Goal: Entertainment & Leisure: Consume media (video, audio)

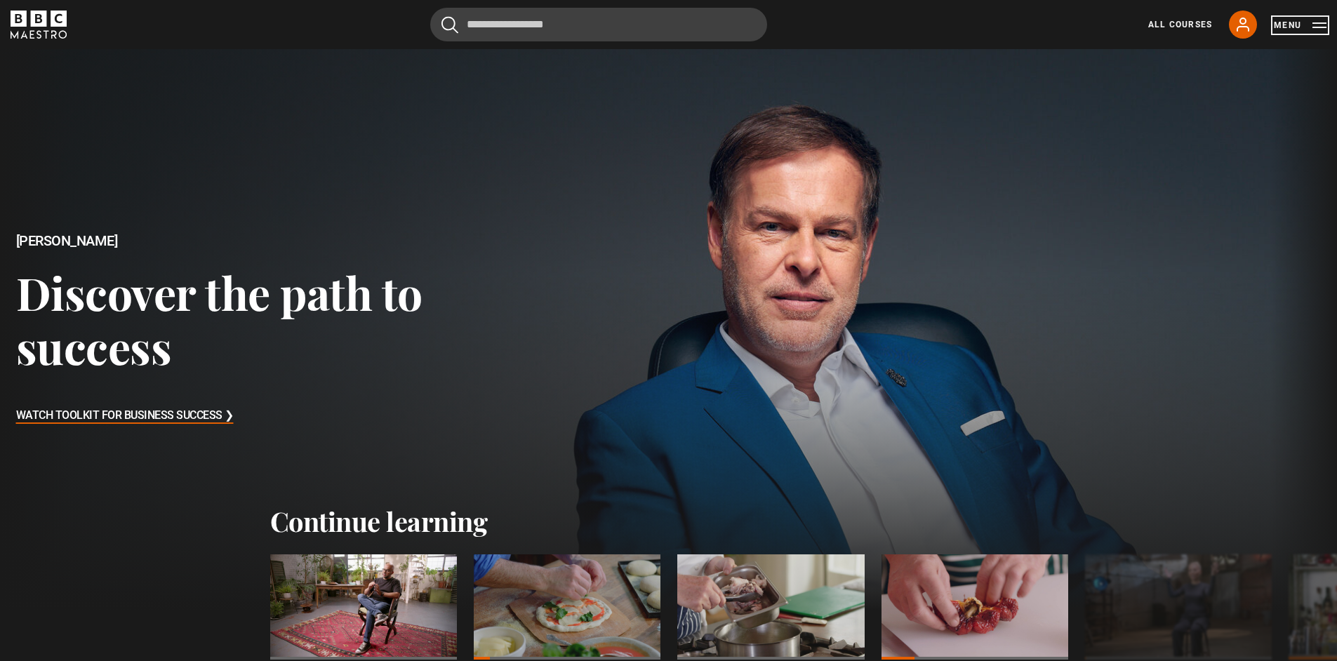
click at [1316, 32] on button "Menu" at bounding box center [1300, 25] width 53 height 14
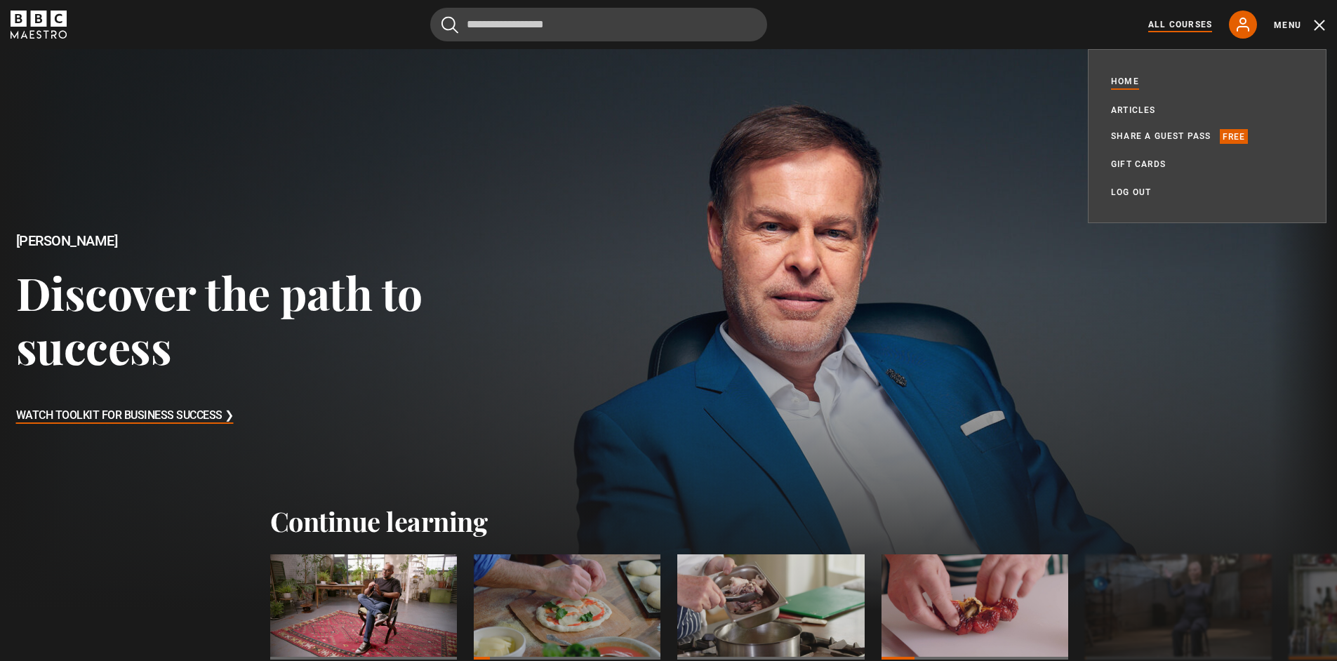
click at [1199, 28] on link "All Courses" at bounding box center [1180, 24] width 64 height 13
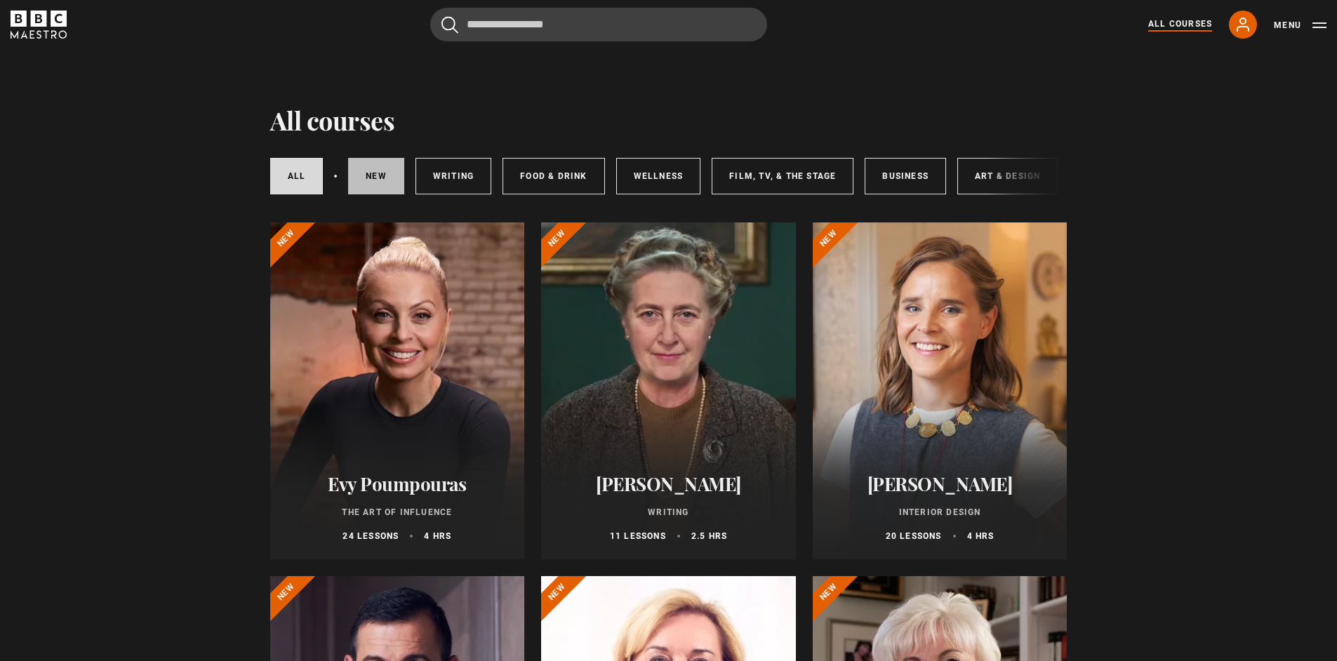
click at [354, 179] on link "New courses" at bounding box center [376, 176] width 56 height 36
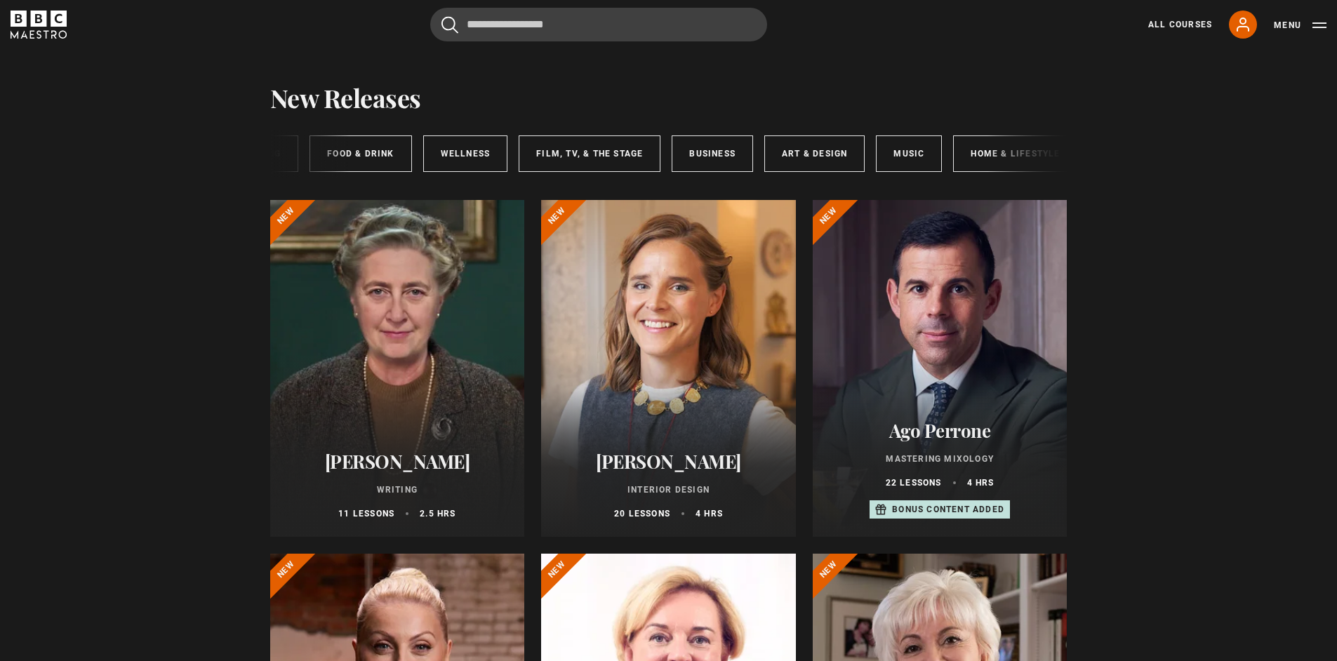
scroll to position [0, 196]
click at [811, 153] on link "Art & Design" at bounding box center [812, 153] width 100 height 36
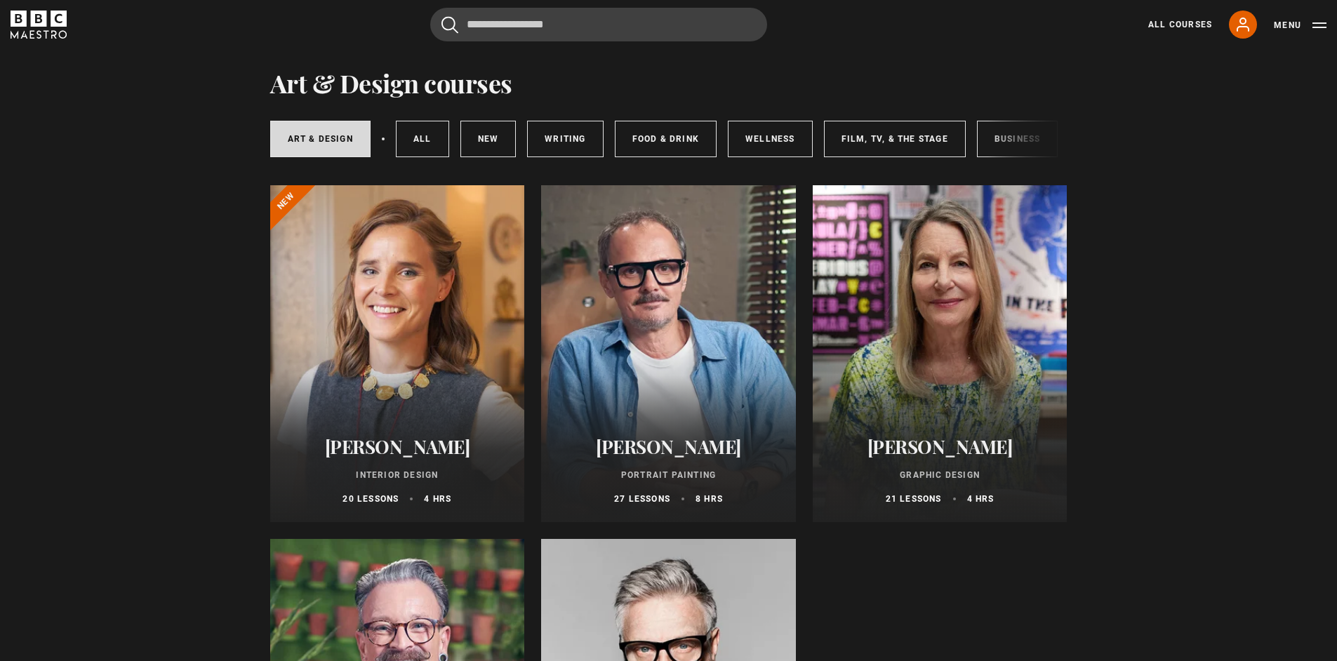
scroll to position [281, 0]
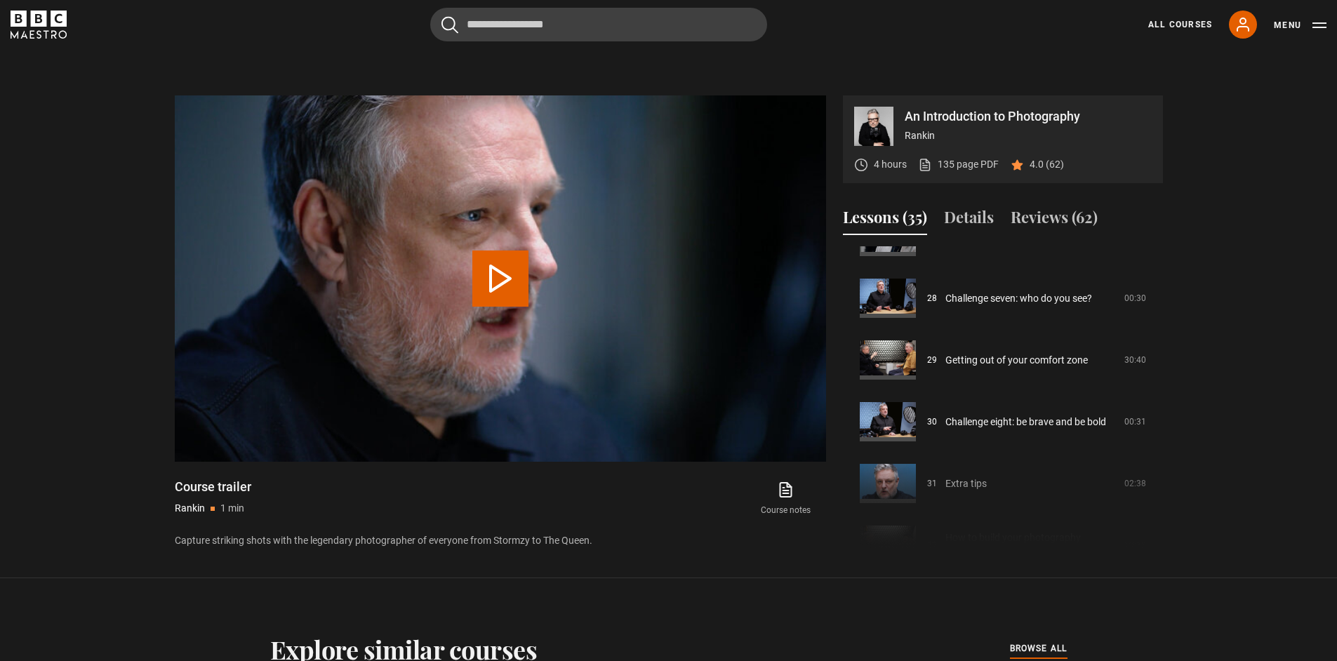
scroll to position [1713, 0]
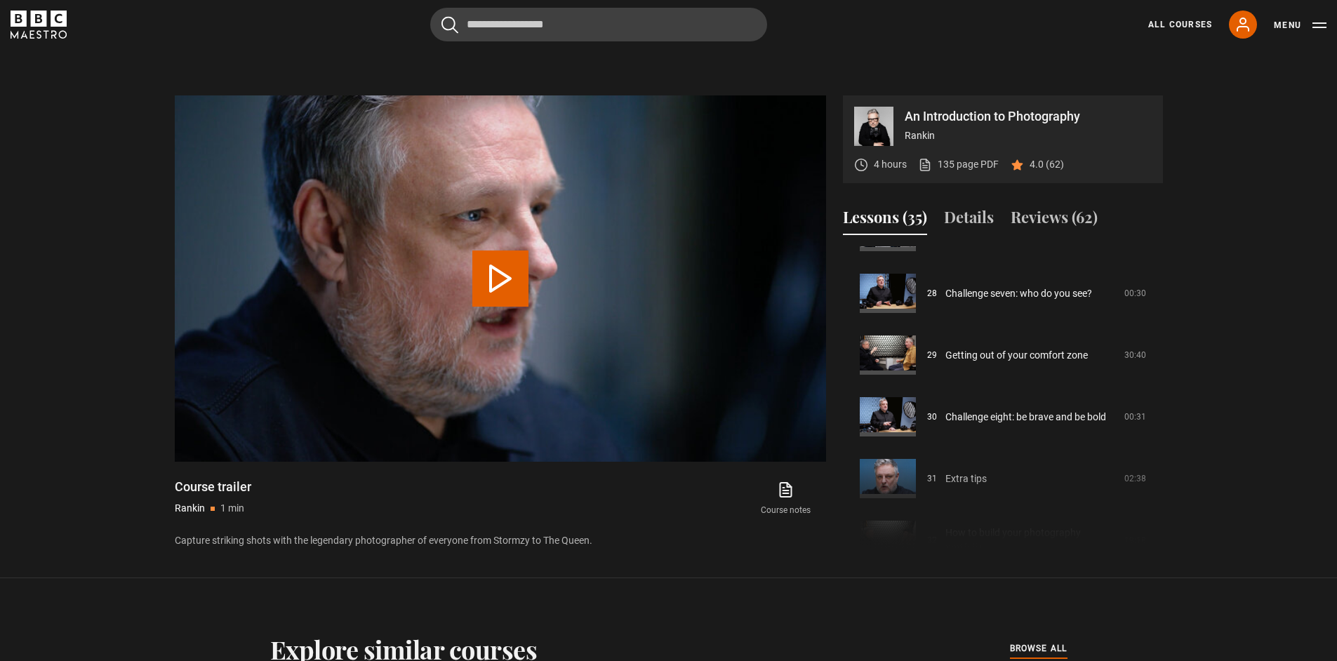
drag, startPoint x: 1160, startPoint y: 512, endPoint x: 1162, endPoint y: 265, distance: 247.1
click at [1162, 265] on div "Course trailer 01 An Introduction to Photography: Welcome 02:22 02 An Introduct…" at bounding box center [1003, 397] width 320 height 303
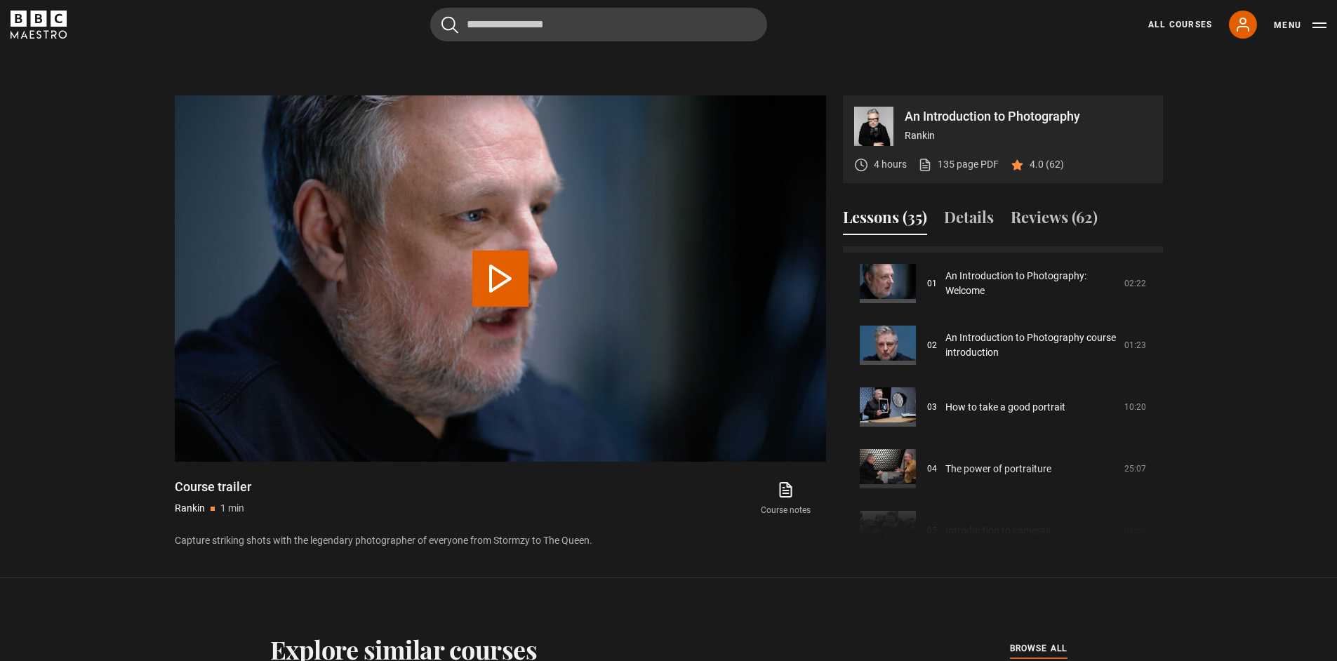
scroll to position [0, 0]
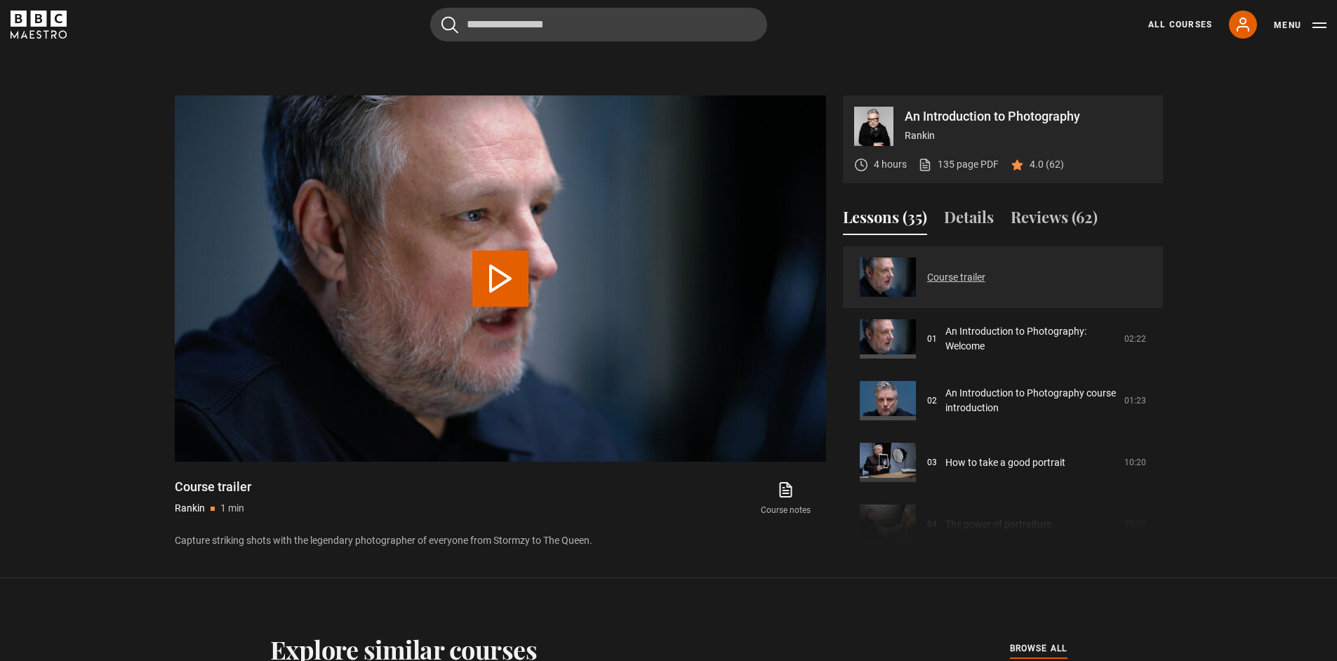
click at [927, 271] on link "Course trailer" at bounding box center [956, 277] width 58 height 15
click at [580, 275] on video "Video Player" at bounding box center [500, 278] width 651 height 366
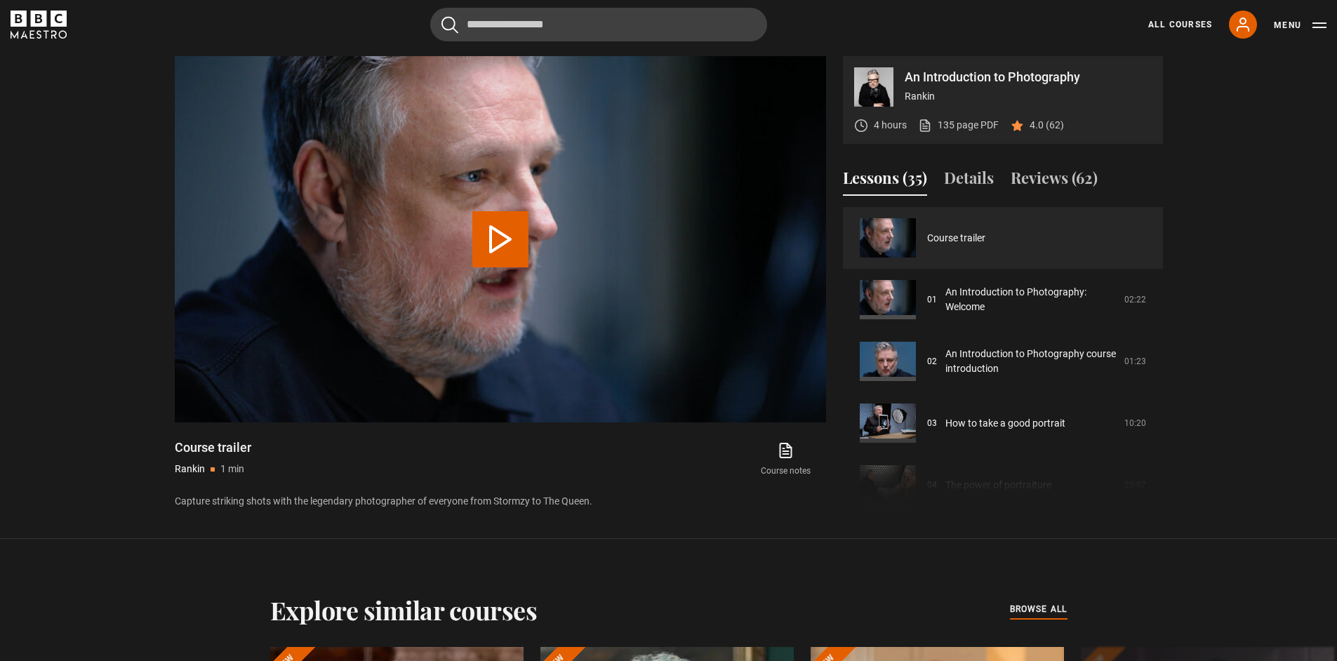
scroll to position [444, 0]
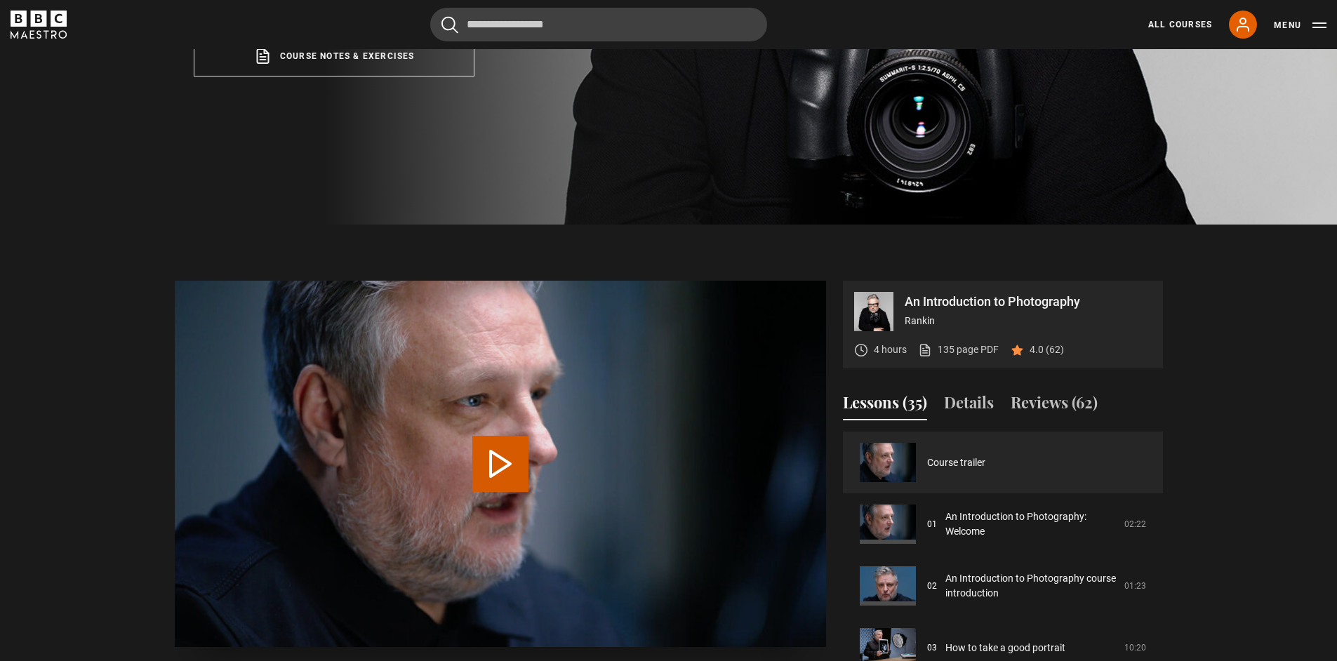
click at [519, 493] on video "Video Player" at bounding box center [500, 464] width 651 height 366
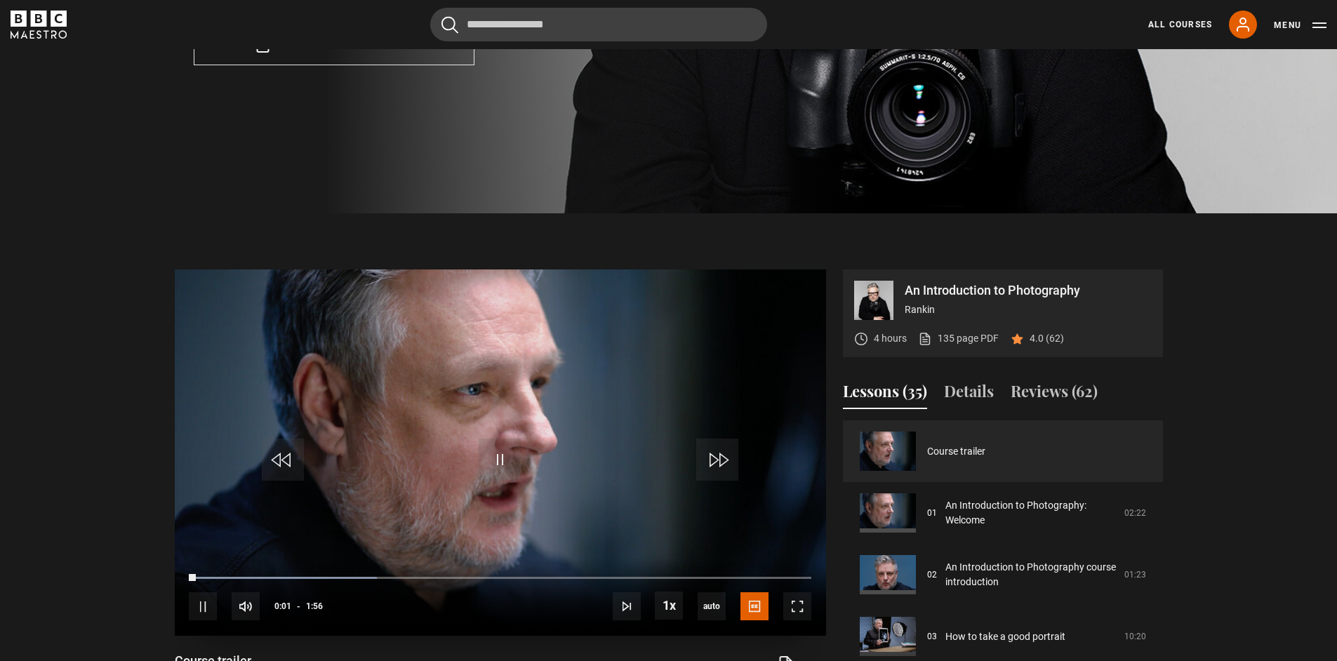
scroll to position [466, 0]
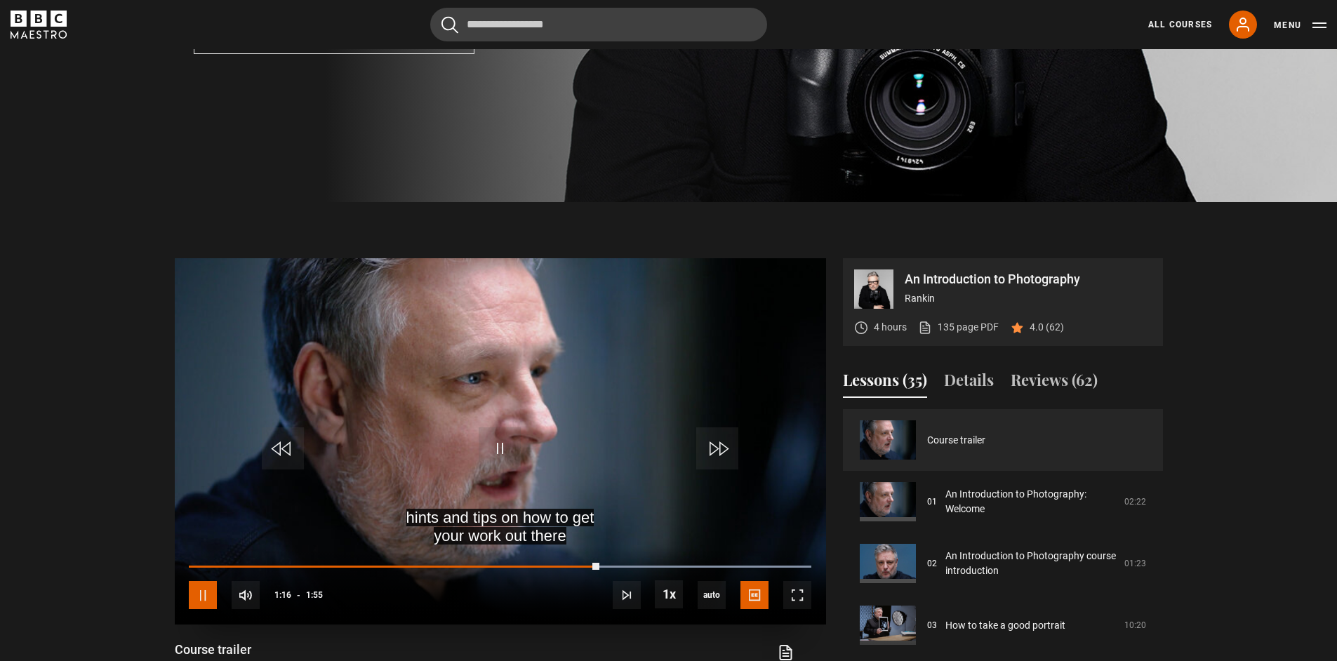
click at [198, 600] on span "Video Player" at bounding box center [203, 595] width 28 height 28
